Goal: Find specific page/section: Find specific page/section

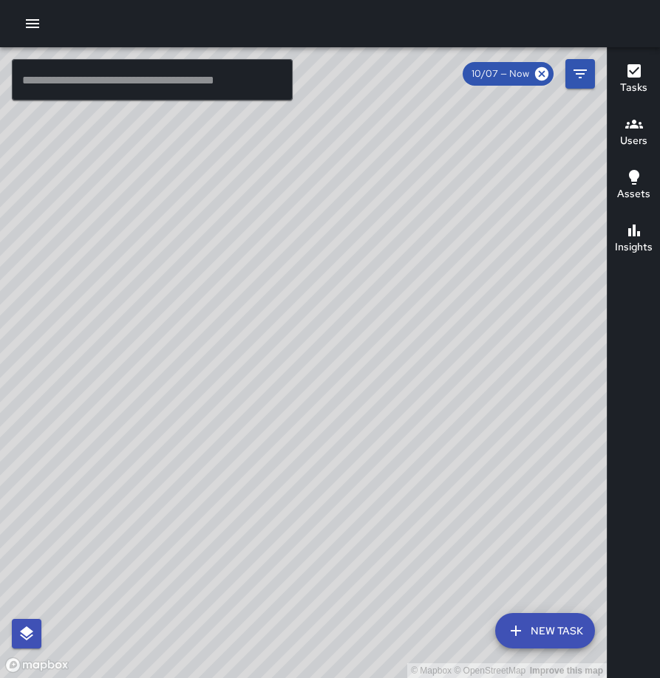
drag, startPoint x: 307, startPoint y: 419, endPoint x: 278, endPoint y: 424, distance: 29.3
click at [278, 424] on div "© Mapbox © OpenStreetMap Improve this map" at bounding box center [303, 362] width 606 height 631
drag, startPoint x: 215, startPoint y: 334, endPoint x: 502, endPoint y: 257, distance: 296.7
click at [505, 255] on div "© Mapbox © OpenStreetMap Improve this map" at bounding box center [303, 362] width 606 height 631
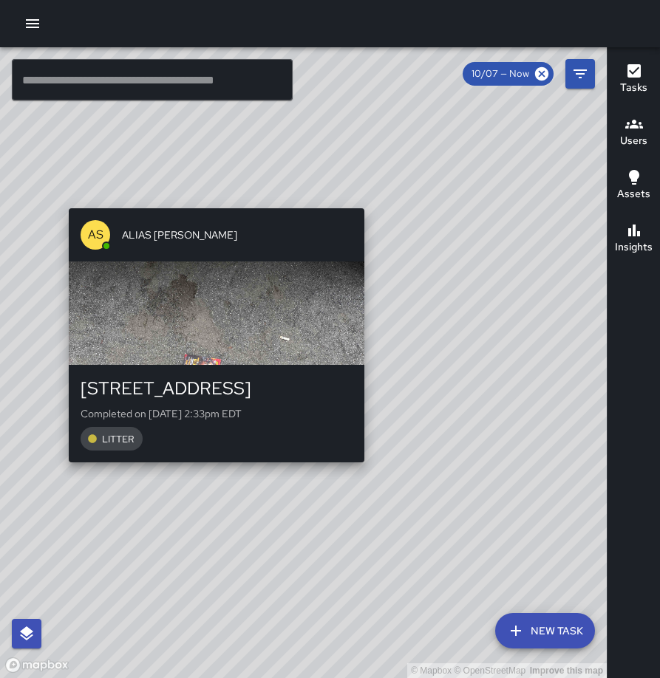
drag, startPoint x: 216, startPoint y: 250, endPoint x: 411, endPoint y: 191, distance: 203.5
click at [411, 191] on div "© Mapbox © OpenStreetMap Improve this map AS ALIAS [PERSON_NAME] [STREET_ADDRES…" at bounding box center [303, 362] width 606 height 631
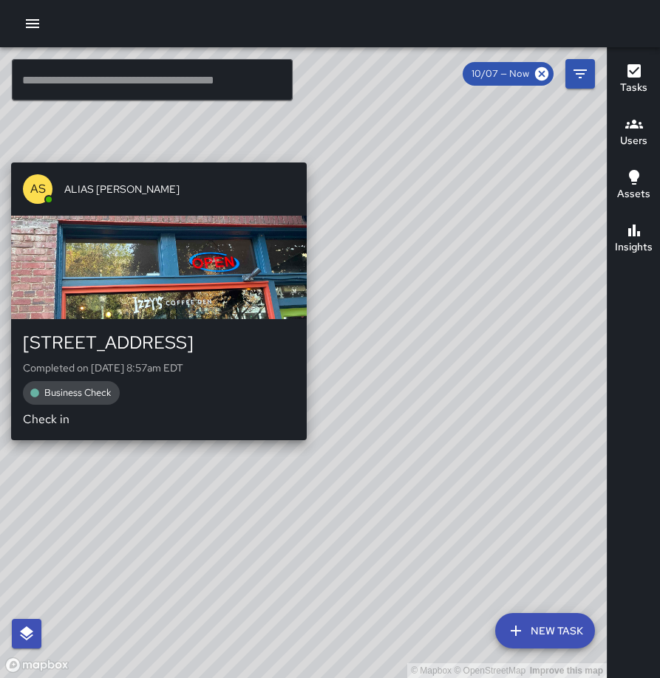
click at [153, 154] on div "© Mapbox © OpenStreetMap Improve this map AS ALIAS [PERSON_NAME] [STREET_ADDRES…" at bounding box center [303, 362] width 606 height 631
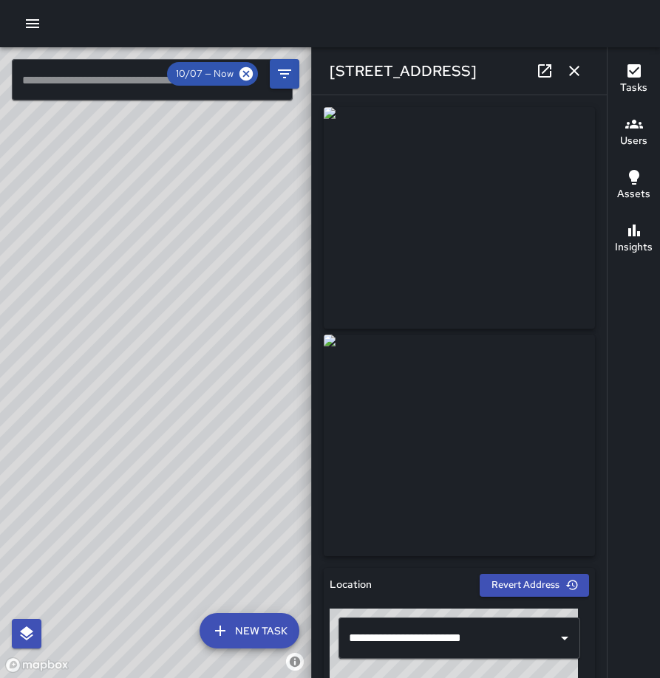
drag, startPoint x: 165, startPoint y: 247, endPoint x: 298, endPoint y: 259, distance: 132.8
click at [298, 259] on div "© Mapbox © OpenStreetMap Improve this map" at bounding box center [155, 362] width 311 height 631
drag, startPoint x: 285, startPoint y: 262, endPoint x: 150, endPoint y: 216, distance: 143.0
click at [150, 216] on div "© Mapbox © OpenStreetMap Improve this map" at bounding box center [155, 362] width 311 height 631
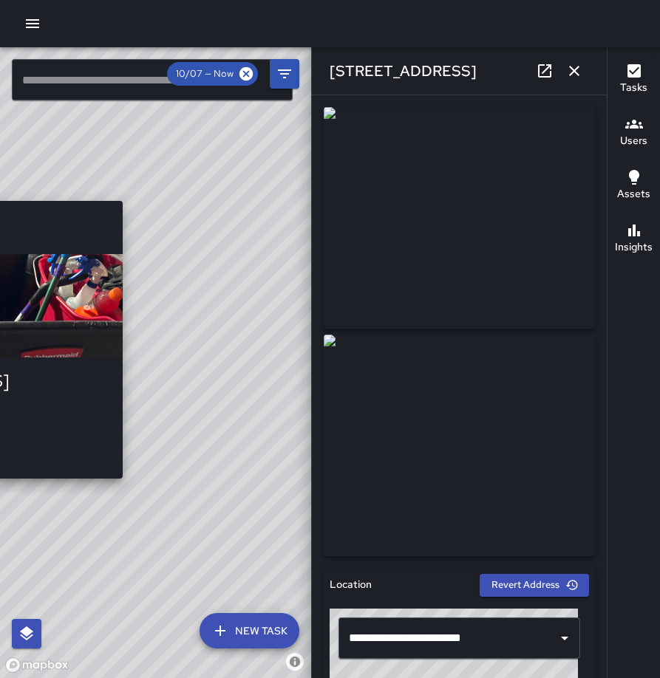
click at [127, 465] on div "© Mapbox © OpenStreetMap Improve this map [PERSON_NAME] [STREET_ADDRESS][PERSON…" at bounding box center [155, 362] width 311 height 631
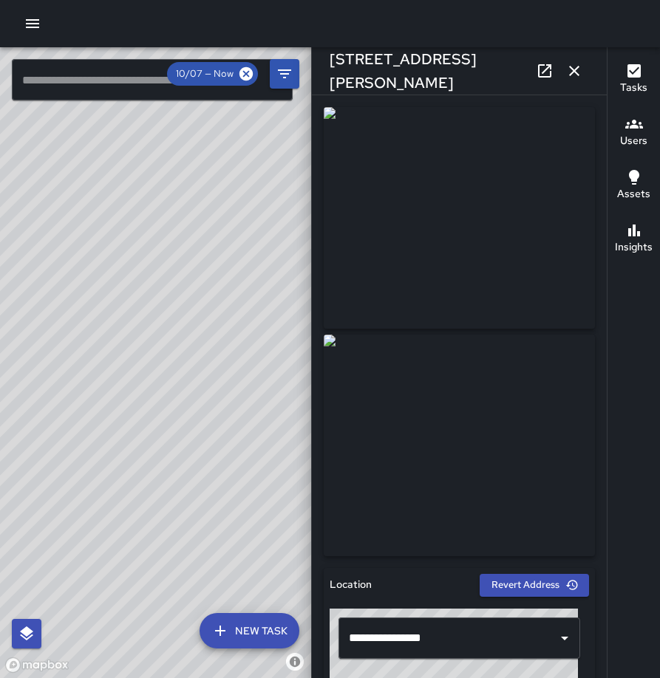
drag, startPoint x: 254, startPoint y: 482, endPoint x: 228, endPoint y: 467, distance: 30.4
click at [231, 455] on div "© Mapbox © OpenStreetMap Improve this map" at bounding box center [155, 362] width 311 height 631
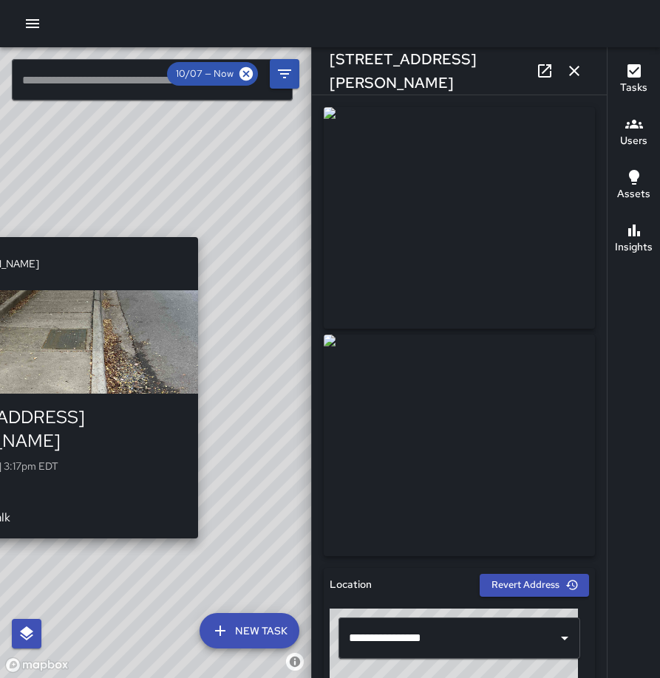
click at [202, 522] on div "© Mapbox © OpenStreetMap Improve this map CS [PERSON_NAME] [STREET_ADDRESS][PER…" at bounding box center [155, 362] width 311 height 631
type input "**********"
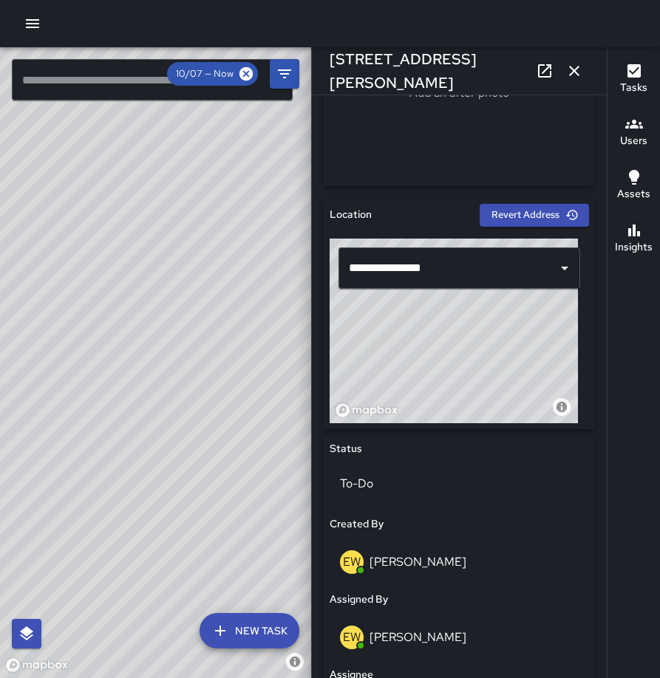
scroll to position [573, 0]
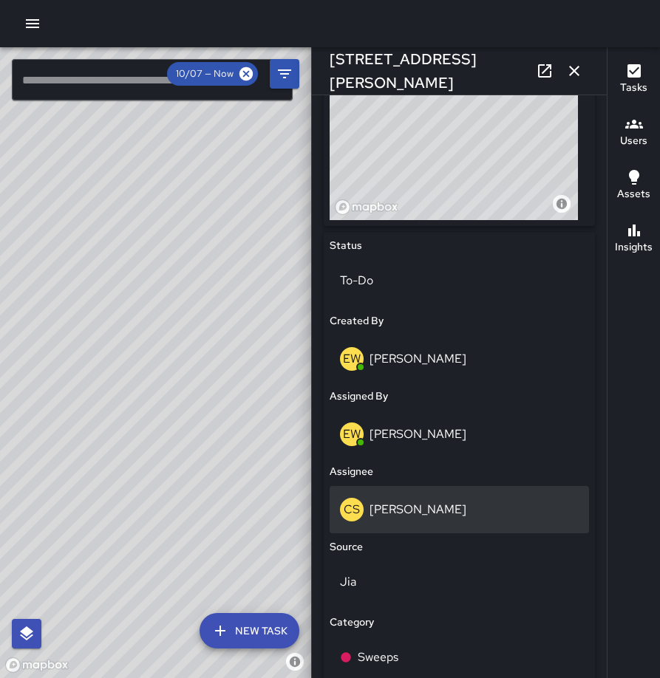
click at [406, 502] on p "[PERSON_NAME]" at bounding box center [417, 510] width 97 height 16
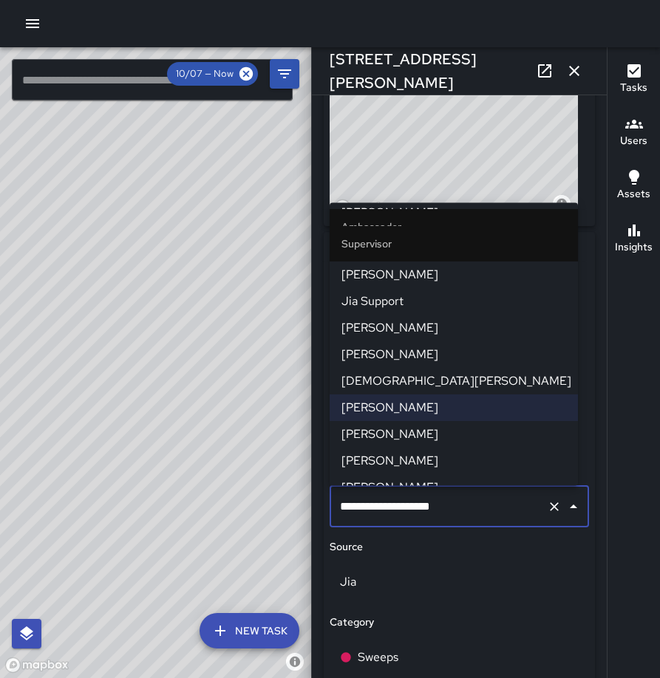
scroll to position [284, 0]
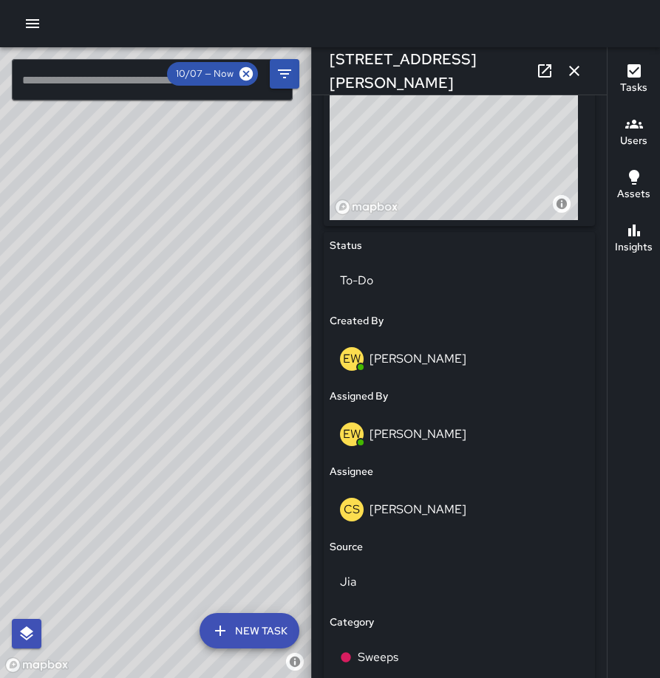
drag, startPoint x: 249, startPoint y: 337, endPoint x: 235, endPoint y: 363, distance: 30.1
click at [235, 363] on div "© Mapbox © OpenStreetMap Improve this map" at bounding box center [155, 362] width 311 height 631
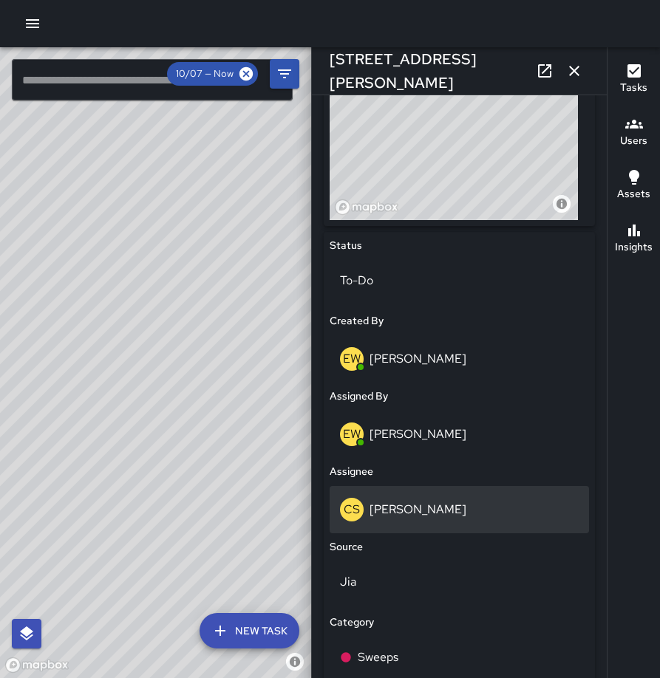
click at [384, 509] on p "[PERSON_NAME]" at bounding box center [417, 510] width 97 height 16
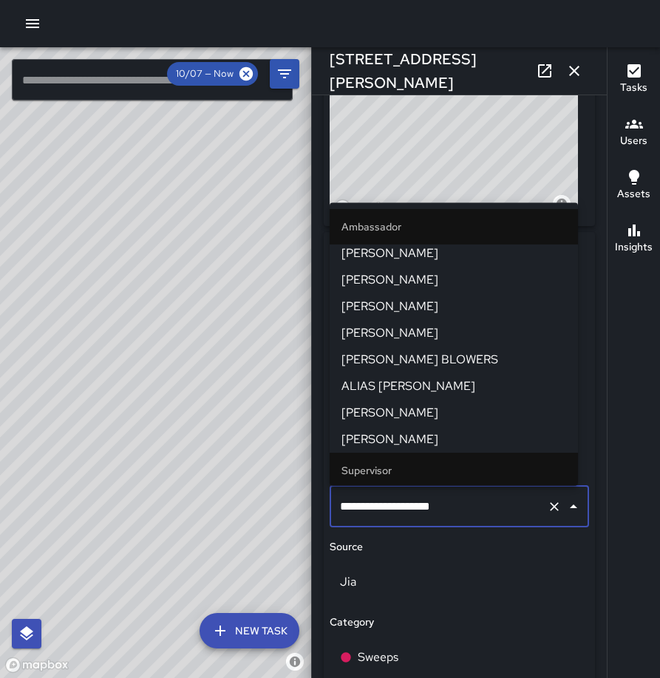
scroll to position [33, 0]
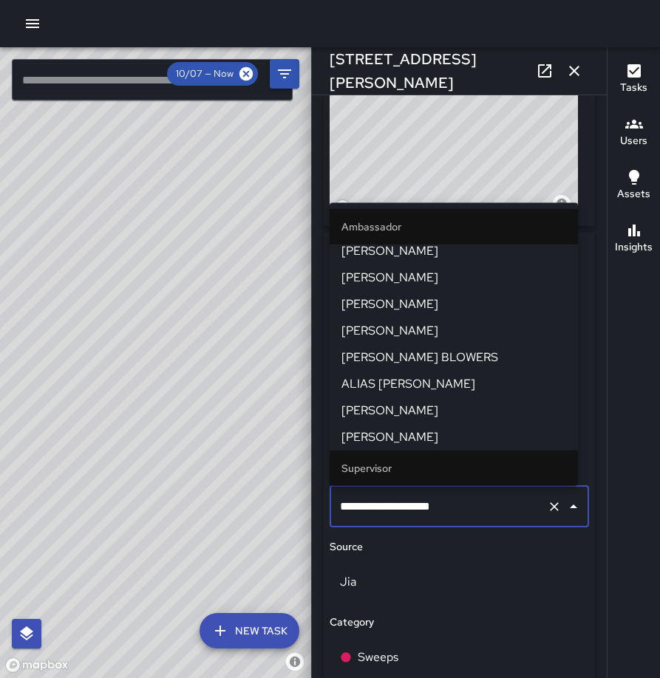
click at [374, 383] on span "ALIAS [PERSON_NAME]" at bounding box center [453, 384] width 225 height 18
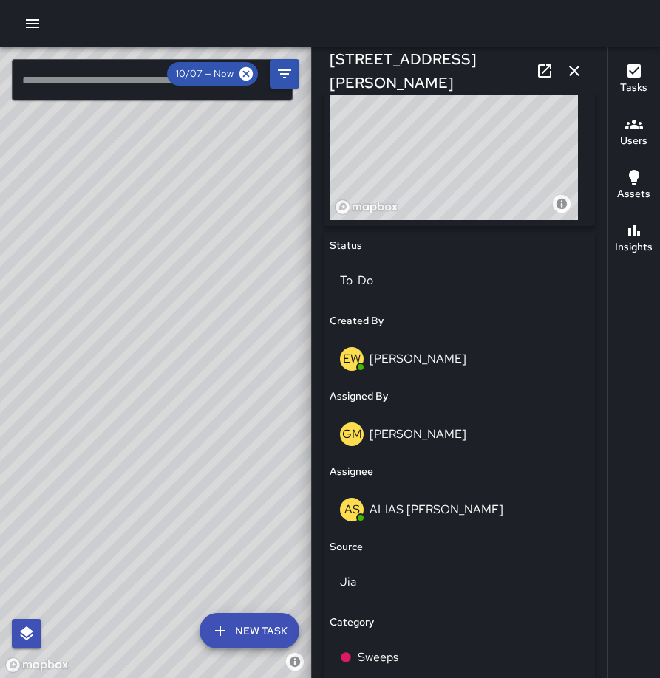
drag, startPoint x: 171, startPoint y: 307, endPoint x: 282, endPoint y: 333, distance: 113.8
click at [286, 333] on div "© Mapbox © OpenStreetMap Improve this map" at bounding box center [155, 362] width 311 height 631
drag, startPoint x: 233, startPoint y: 277, endPoint x: 13, endPoint y: 309, distance: 223.2
click at [13, 309] on div "© Mapbox © OpenStreetMap Improve this map" at bounding box center [155, 362] width 311 height 631
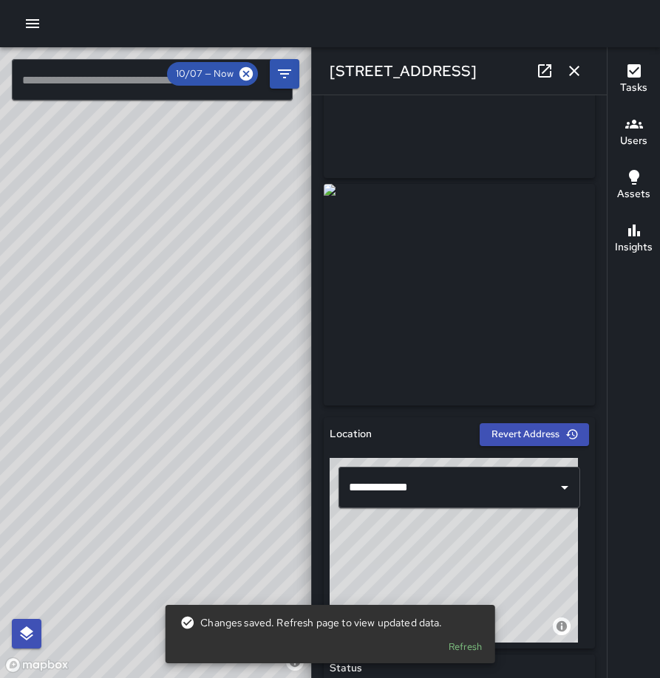
scroll to position [0, 0]
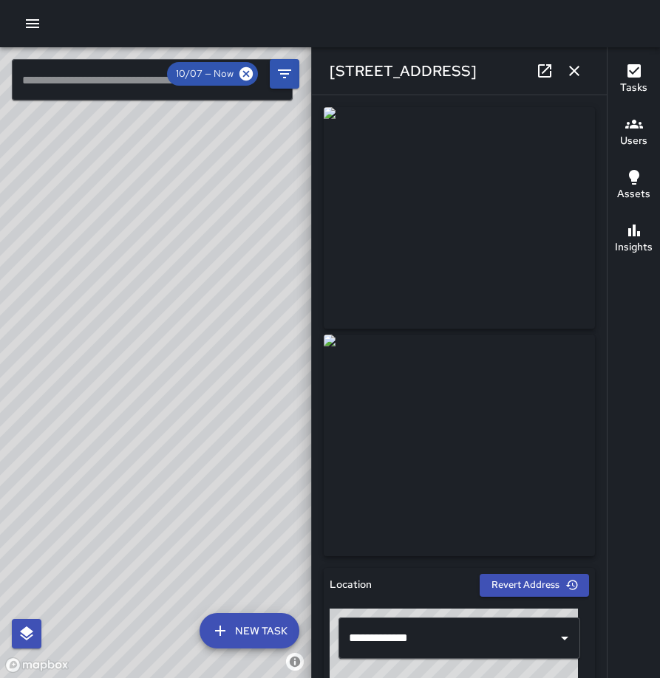
drag, startPoint x: 56, startPoint y: 228, endPoint x: 52, endPoint y: 218, distance: 10.3
click at [52, 218] on div "© Mapbox © OpenStreetMap Improve this map" at bounding box center [155, 362] width 311 height 631
